Goal: Task Accomplishment & Management: Manage account settings

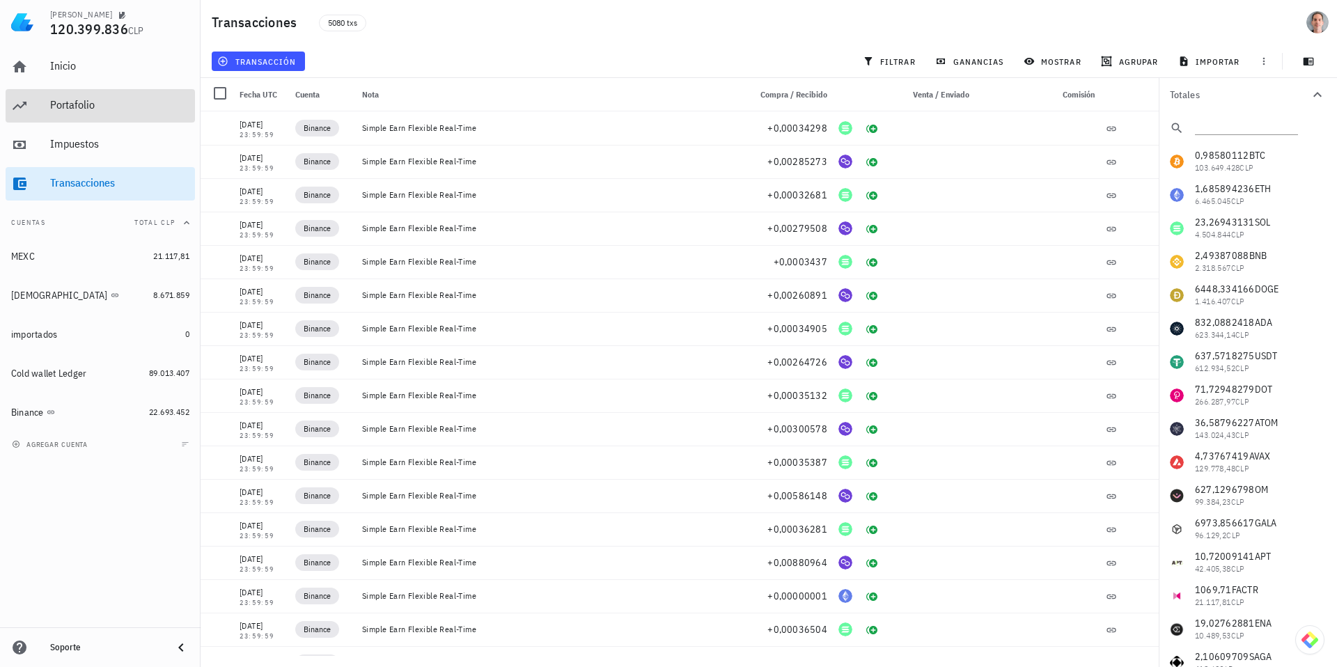
click at [83, 104] on div "Portafolio" at bounding box center [119, 104] width 139 height 13
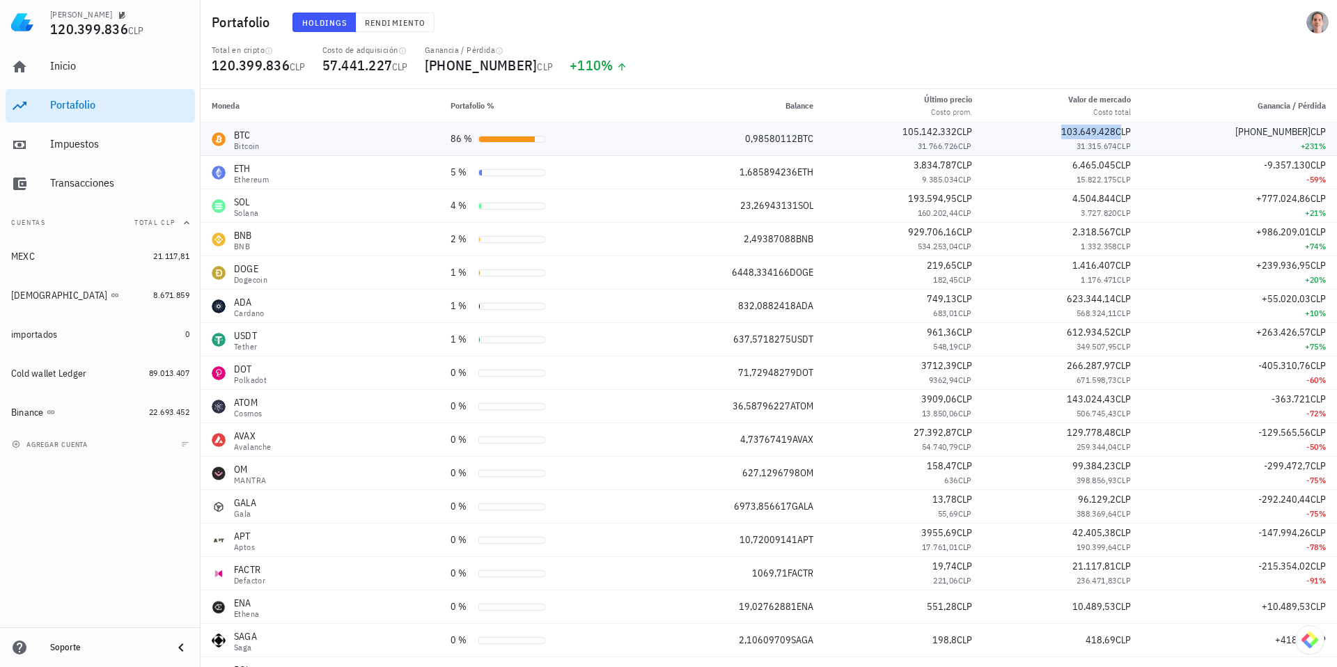
drag, startPoint x: 1119, startPoint y: 131, endPoint x: 1066, endPoint y: 132, distance: 53.6
click at [1066, 132] on span "103.649.428 CLP" at bounding box center [1096, 131] width 70 height 13
copy span "103.649.428"
click at [1093, 143] on span "31.315.674" at bounding box center [1096, 146] width 40 height 10
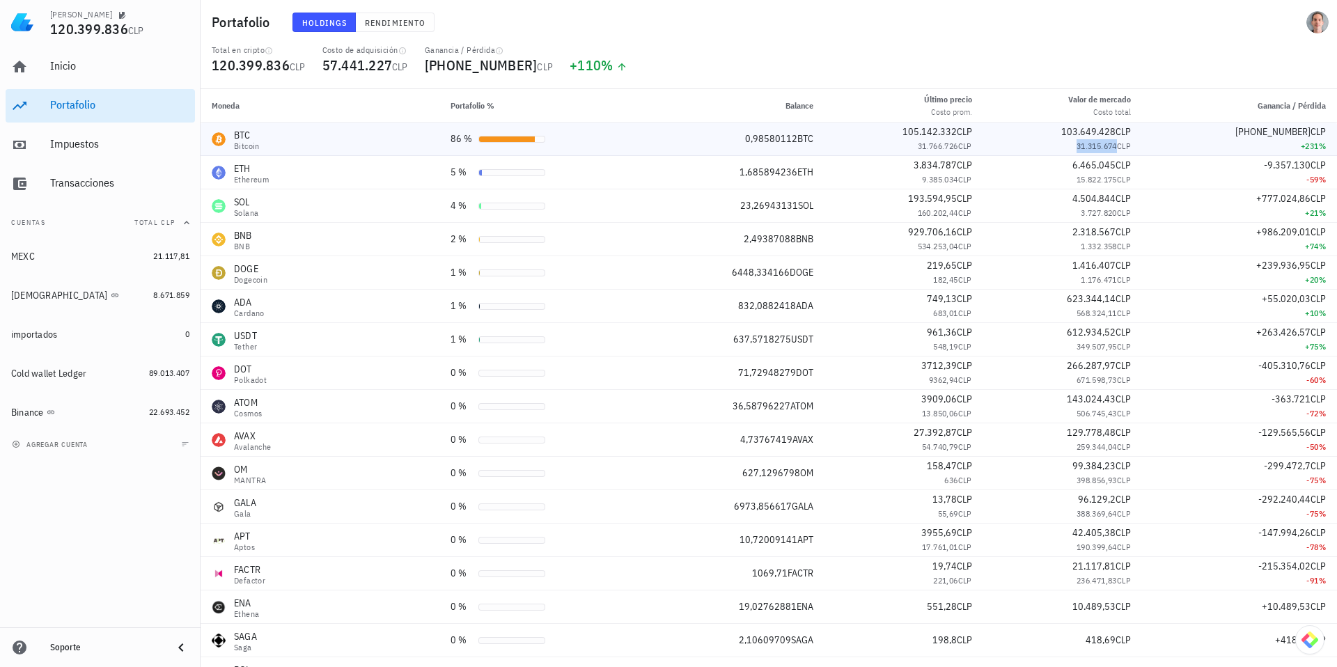
copy span "31.315.674"
click at [942, 164] on span "3.834.787" at bounding box center [934, 165] width 43 height 13
copy span "3.834.787"
drag, startPoint x: 1120, startPoint y: 168, endPoint x: 1075, endPoint y: 168, distance: 45.2
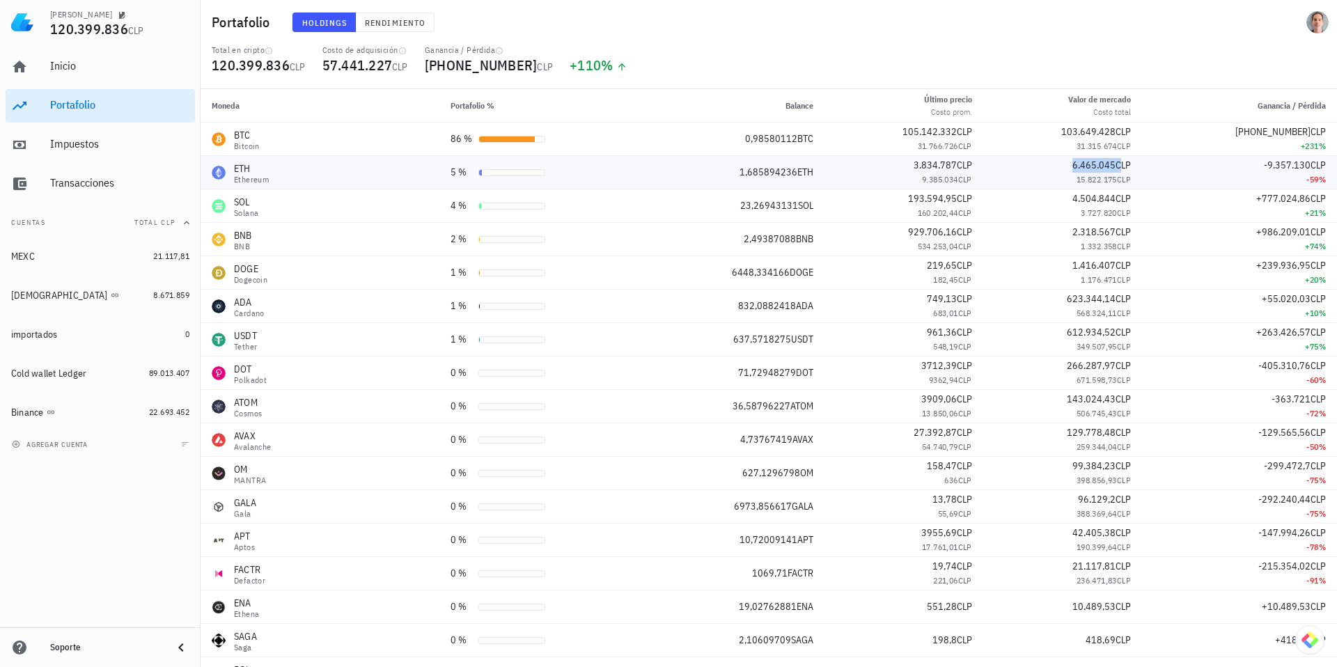
click at [1075, 168] on div "6.465.045 CLP" at bounding box center [1062, 165] width 136 height 15
copy span "6.465.045"
click at [1096, 169] on span "6.465.045" at bounding box center [1093, 165] width 43 height 13
drag, startPoint x: 1090, startPoint y: 167, endPoint x: 1121, endPoint y: 168, distance: 31.4
click at [1121, 168] on span "6.465.045 CLP" at bounding box center [1101, 165] width 58 height 13
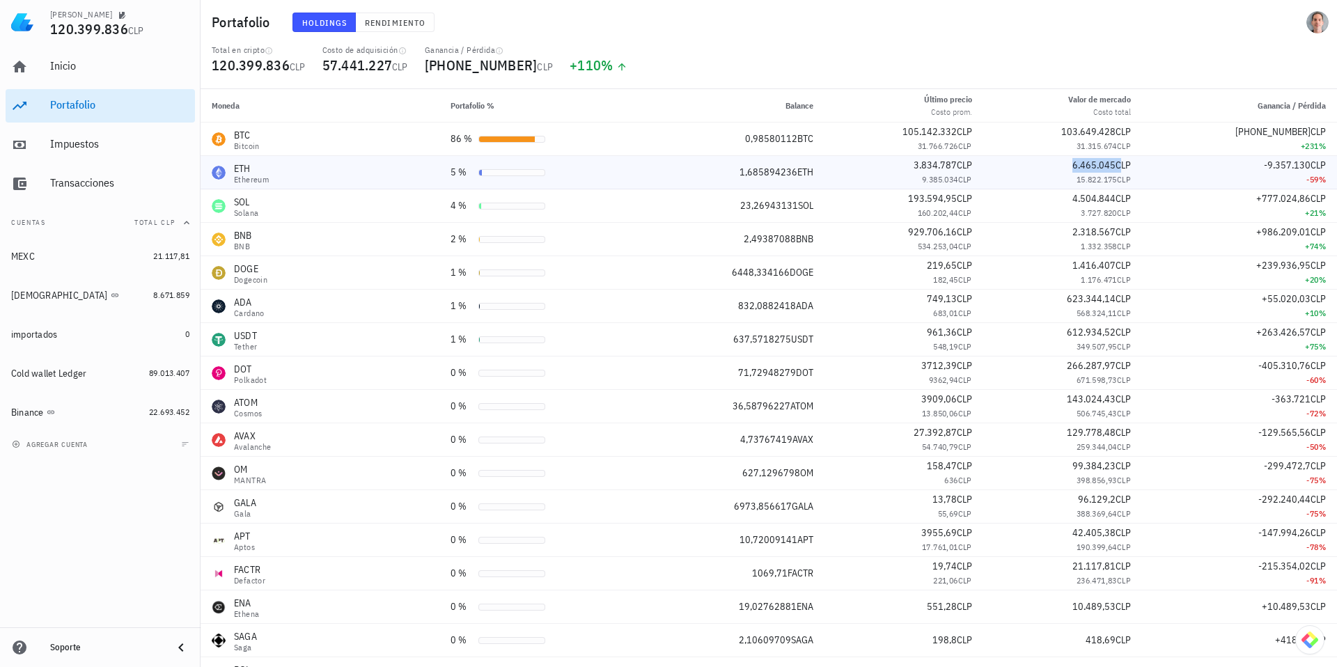
drag, startPoint x: 1119, startPoint y: 168, endPoint x: 1076, endPoint y: 169, distance: 43.2
click at [1076, 169] on span "6.465.045 CLP" at bounding box center [1101, 165] width 58 height 13
drag, startPoint x: 1120, startPoint y: 200, endPoint x: 1076, endPoint y: 200, distance: 43.9
click at [1076, 200] on span "4.504.844 CLP" at bounding box center [1101, 198] width 58 height 13
copy span "4.504.844"
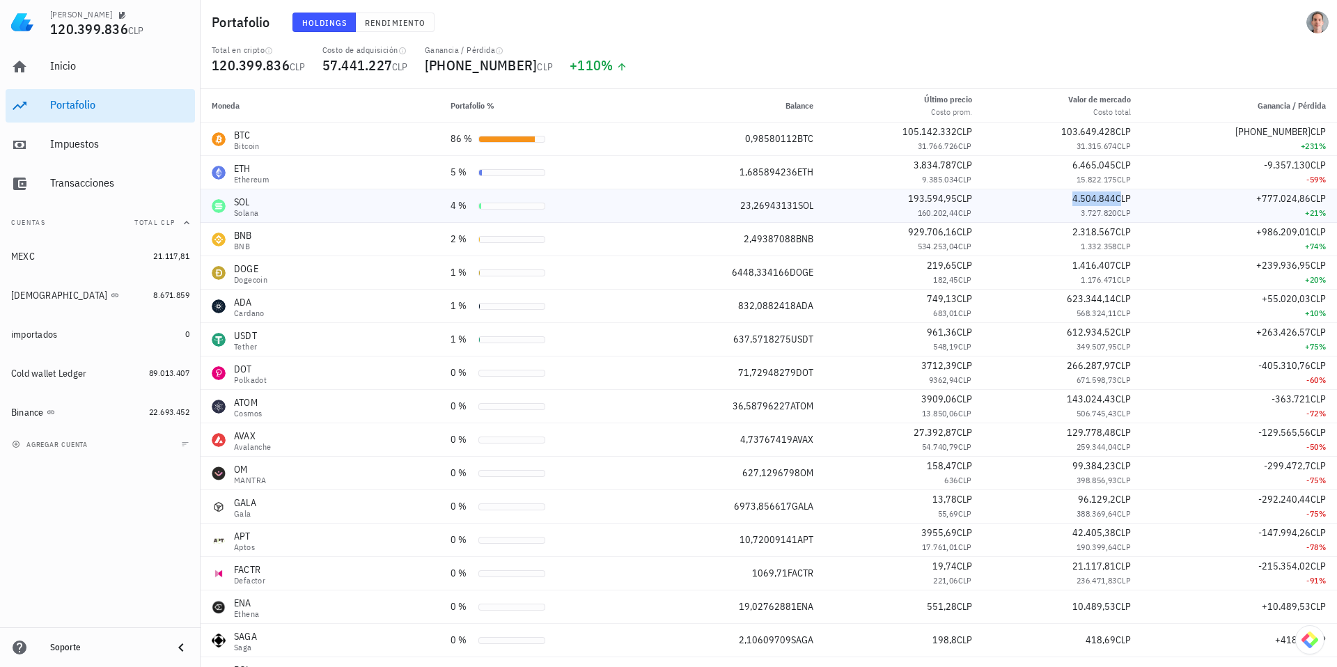
click at [1105, 214] on span "3.727.820" at bounding box center [1098, 212] width 36 height 10
copy span "3.727.820"
drag, startPoint x: 1082, startPoint y: 233, endPoint x: 1105, endPoint y: 231, distance: 23.1
click at [1105, 231] on span "2.318.567" at bounding box center [1093, 232] width 43 height 13
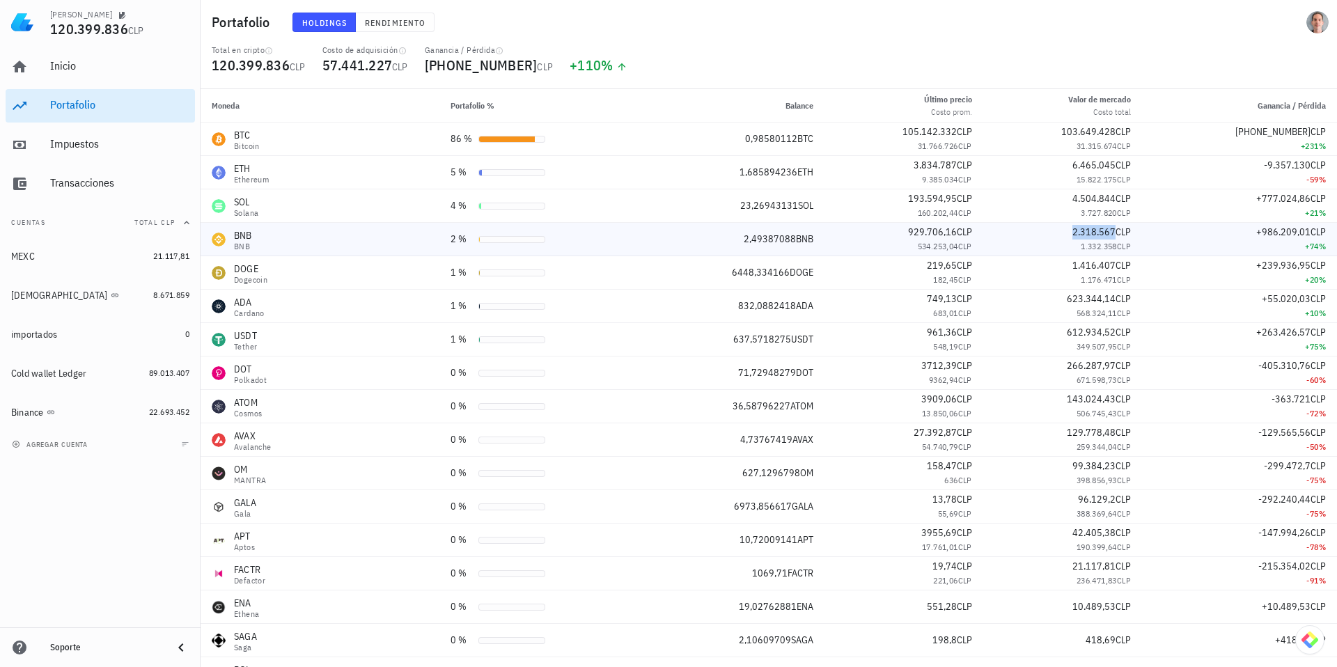
click at [1068, 237] on div "2.318.567 CLP" at bounding box center [1062, 232] width 136 height 15
